Goal: Task Accomplishment & Management: Manage account settings

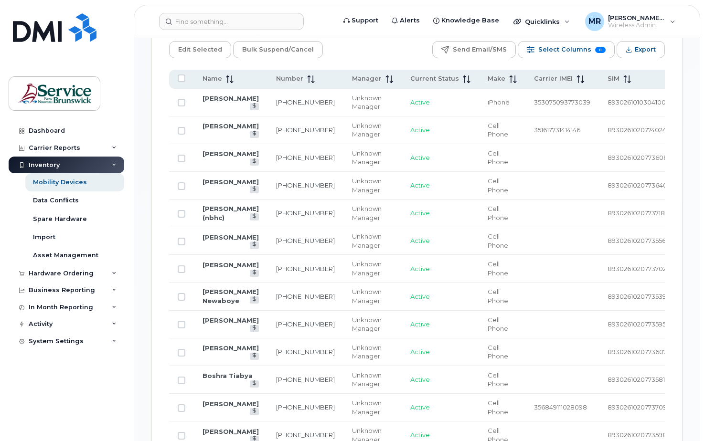
scroll to position [499, 0]
click at [199, 17] on input at bounding box center [231, 21] width 145 height 17
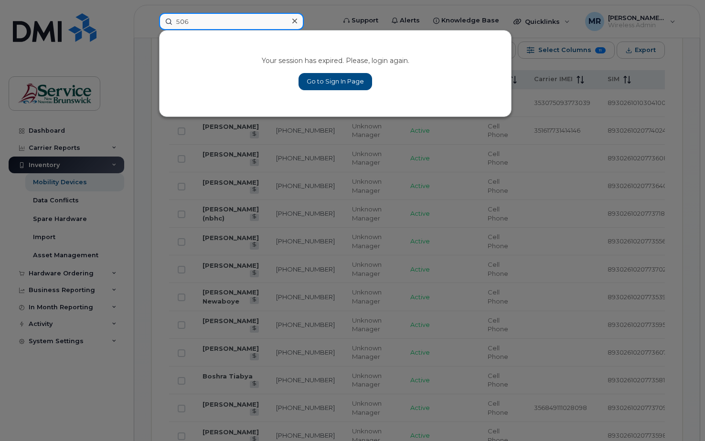
type input "506"
click at [329, 78] on link "Go to Sign In Page" at bounding box center [335, 81] width 74 height 17
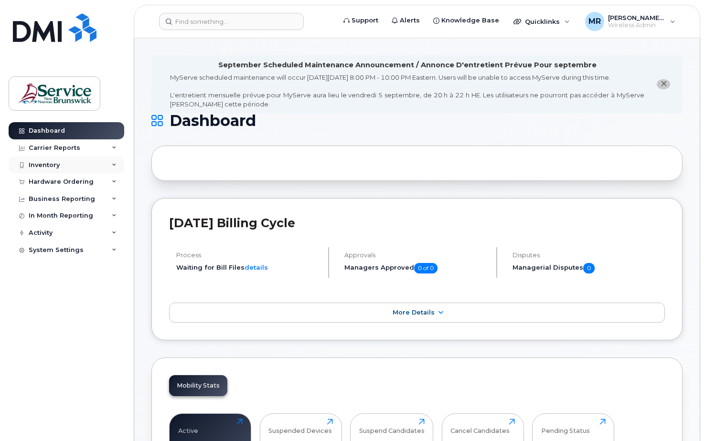
click at [115, 166] on icon at bounding box center [114, 165] width 5 height 5
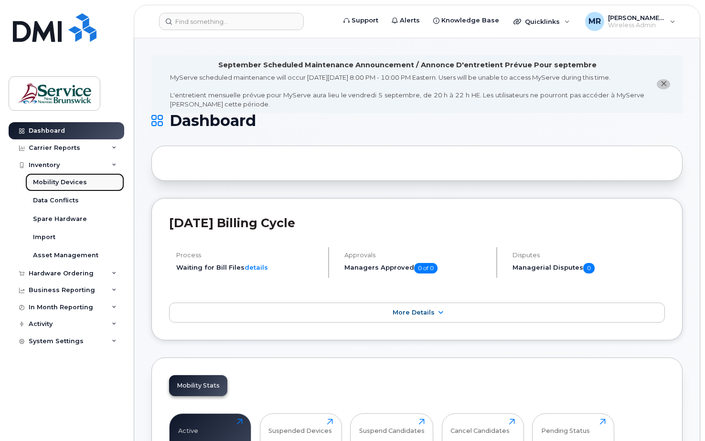
click at [68, 182] on div "Mobility Devices" at bounding box center [60, 182] width 54 height 9
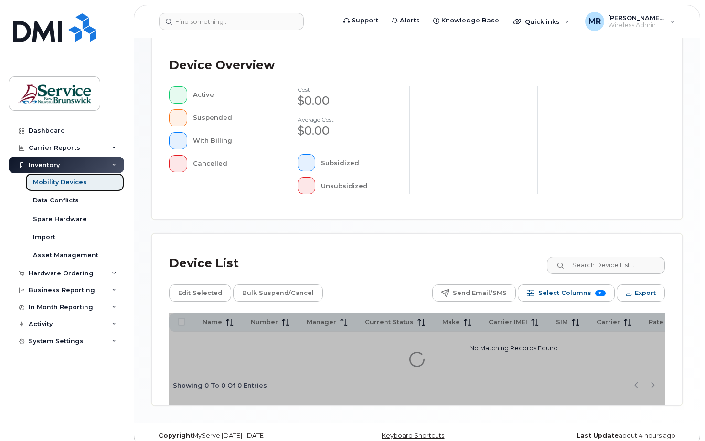
scroll to position [255, 0]
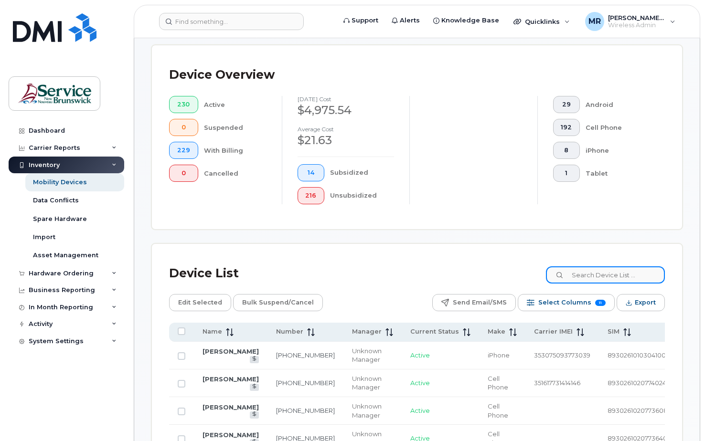
click at [597, 275] on input at bounding box center [605, 274] width 119 height 17
paste input "5063131756"
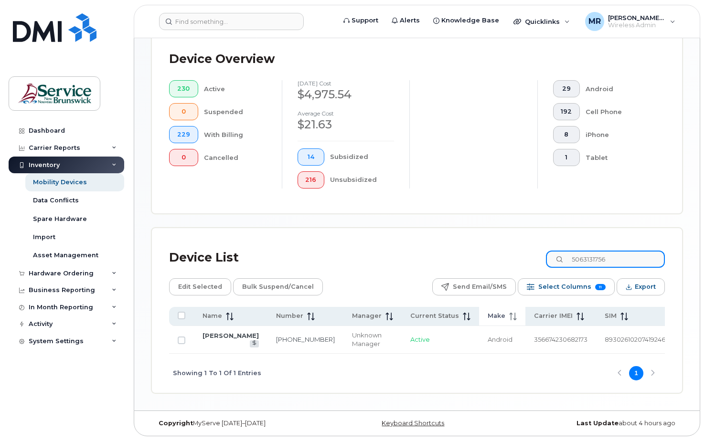
scroll to position [281, 0]
type input "5063131756"
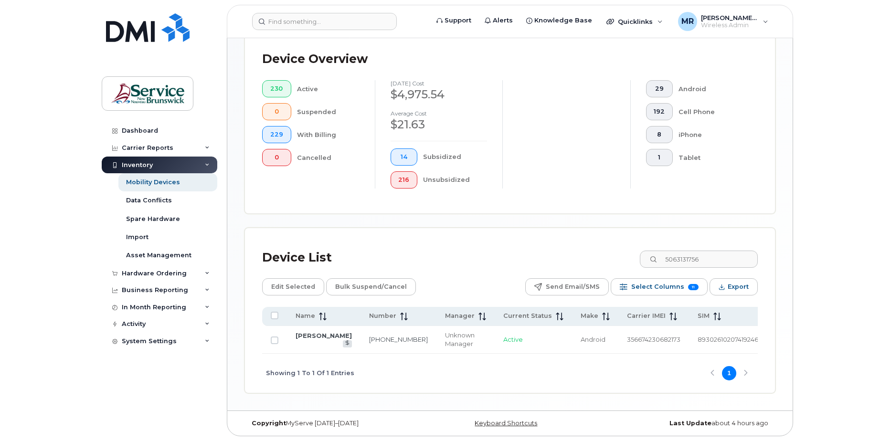
scroll to position [244, 0]
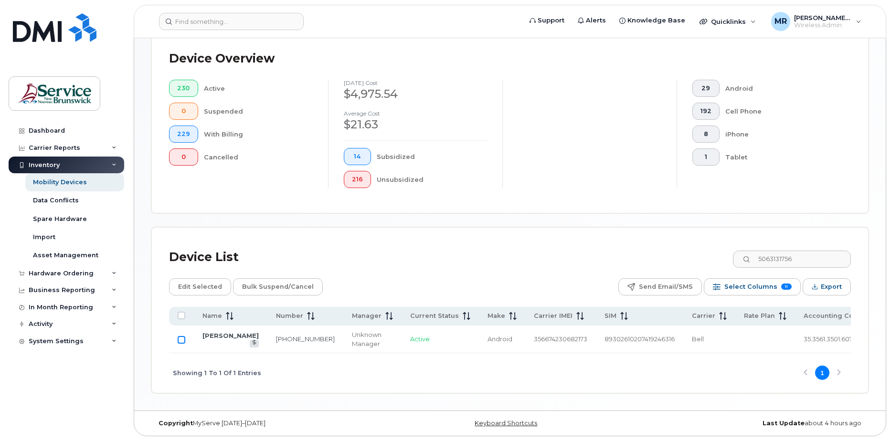
click at [181, 336] on input "Row Unselected" at bounding box center [182, 340] width 8 height 8
checkbox input "true"
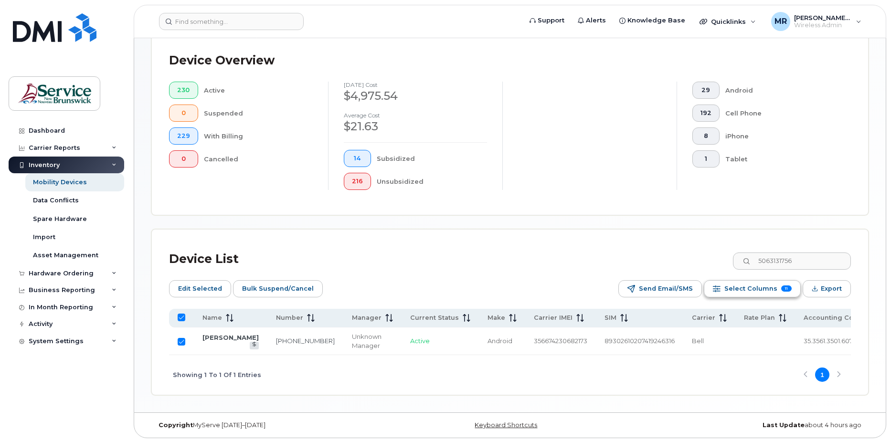
click at [704, 286] on div "Select Columns 11" at bounding box center [717, 289] width 8 height 8
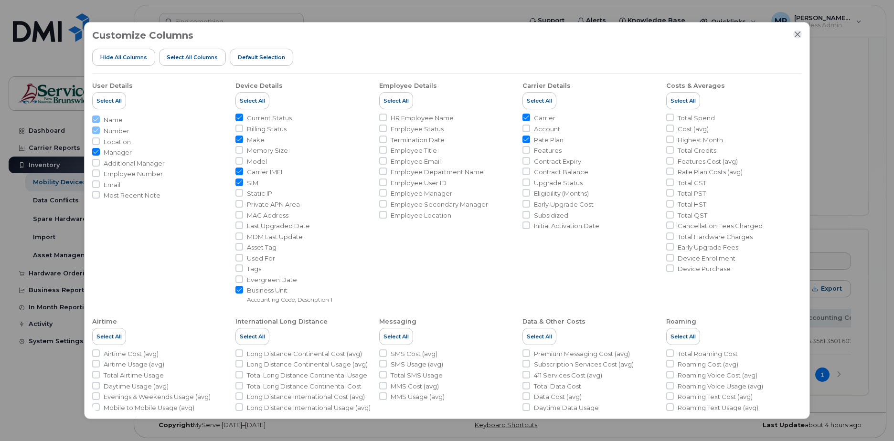
click at [704, 31] on icon "Close" at bounding box center [798, 35] width 8 height 8
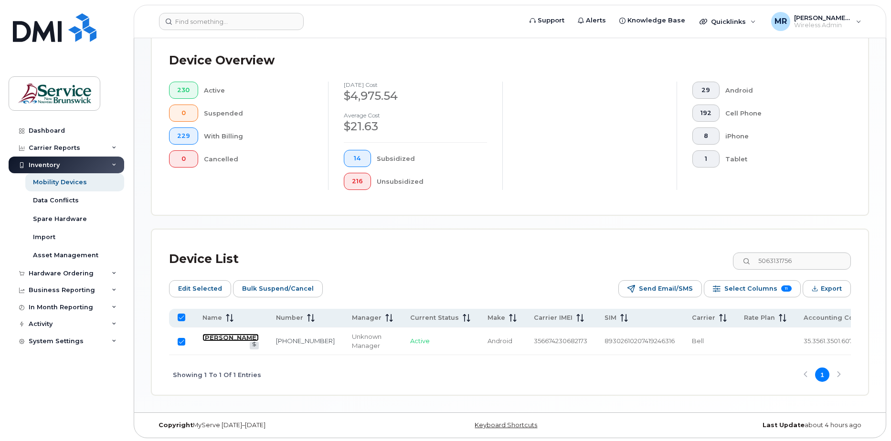
click at [213, 341] on link "Hannah Stephen" at bounding box center [230, 338] width 56 height 8
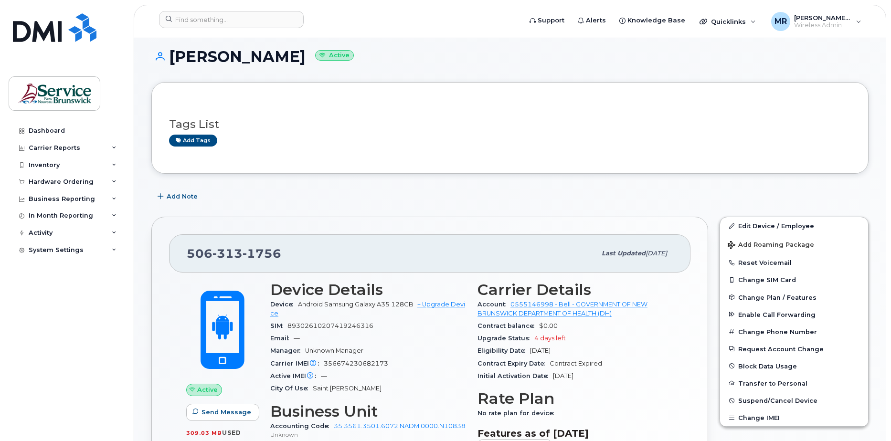
scroll to position [72, 0]
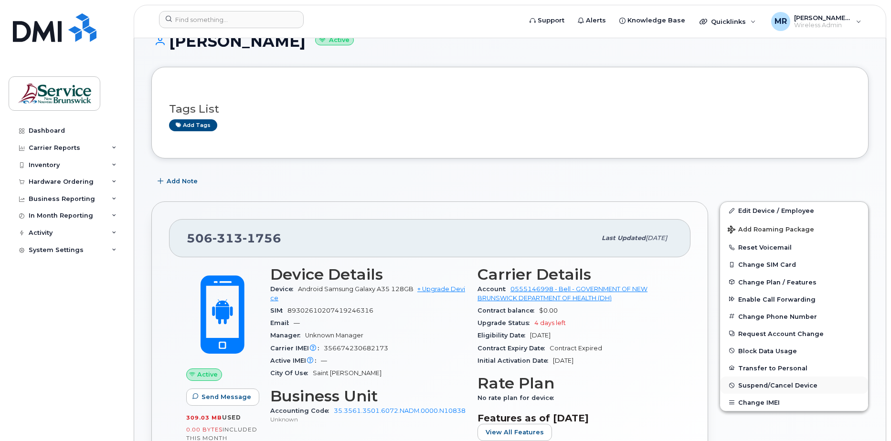
click at [782, 385] on span "Suspend/Cancel Device" at bounding box center [777, 385] width 79 height 7
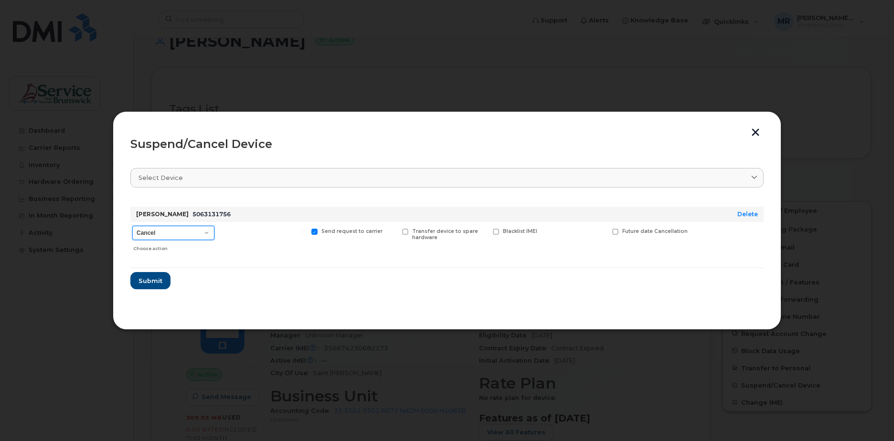
click at [206, 231] on select "Cancel Suspend - Extend Suspension Suspend - Reduced Rate Suspend - Full Rate S…" at bounding box center [173, 233] width 82 height 14
select select "[object Object]"
click at [132, 226] on select "Cancel Suspend - Extend Suspension Suspend - Reduced Rate Suspend - Full Rate S…" at bounding box center [173, 233] width 82 height 14
click at [223, 229] on span at bounding box center [224, 232] width 6 height 6
click at [214, 229] on input "Available for new activations/redeployments" at bounding box center [211, 231] width 5 height 5
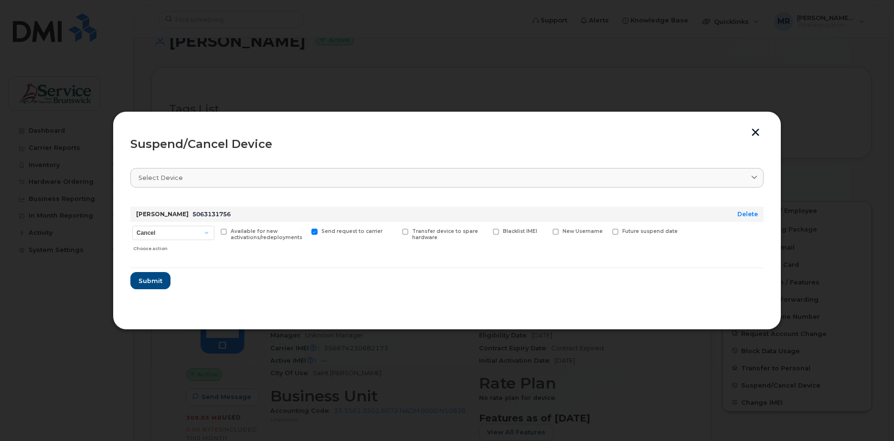
checkbox input "true"
click at [153, 279] on span "Submit" at bounding box center [150, 280] width 24 height 9
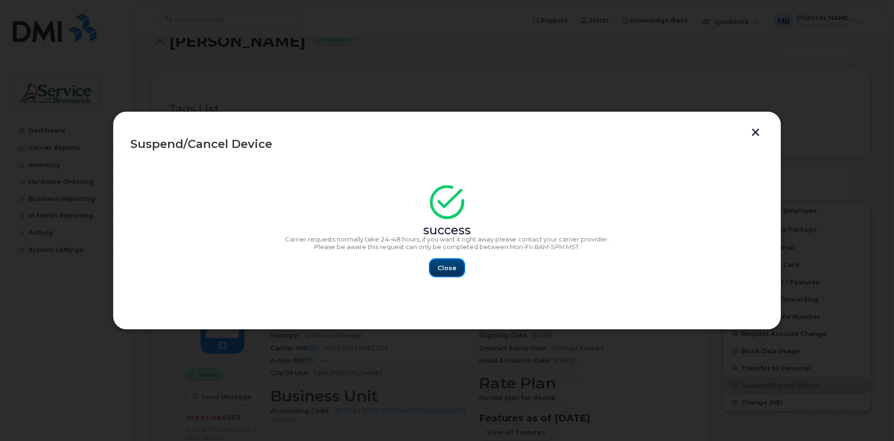
click at [451, 269] on span "Close" at bounding box center [446, 268] width 19 height 9
